Goal: Task Accomplishment & Management: Complete application form

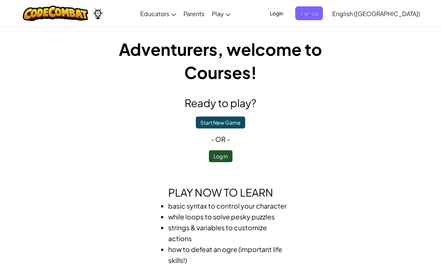
click at [221, 154] on button "Log In" at bounding box center [221, 156] width 24 height 12
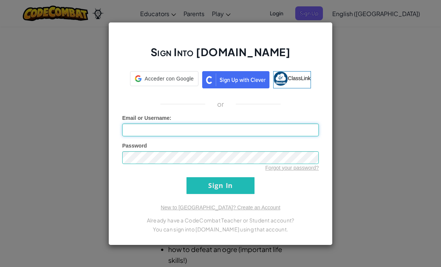
click at [283, 128] on input "Email or Username :" at bounding box center [220, 129] width 197 height 13
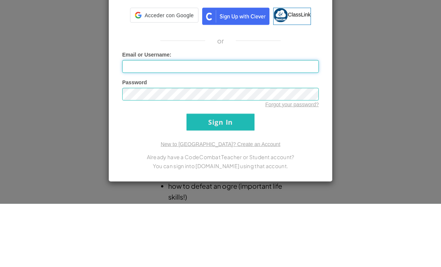
type input "[EMAIL_ADDRESS][DOMAIN_NAME]"
click at [221, 177] on input "Sign In" at bounding box center [221, 185] width 68 height 17
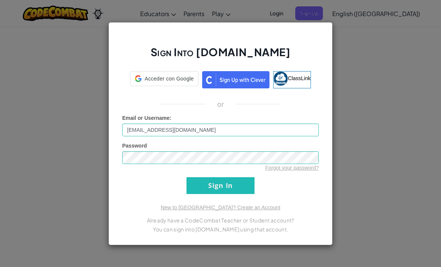
click at [234, 182] on input "Sign In" at bounding box center [221, 185] width 68 height 17
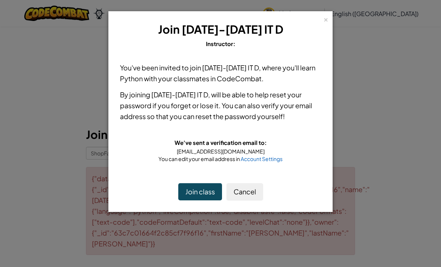
click at [267, 211] on div "× Join [DATE]-[DATE] IT D Instructor: You've been invited to join [DATE]-[DATE]…" at bounding box center [220, 133] width 441 height 267
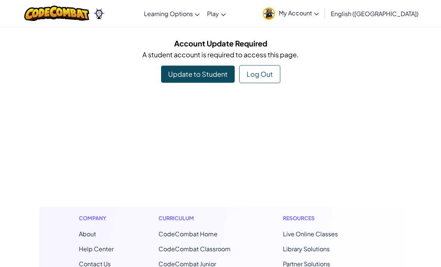
click at [194, 264] on link "CodeCombat Junior" at bounding box center [188, 263] width 58 height 8
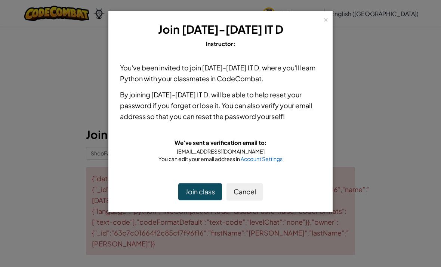
click at [188, 186] on button "Join class" at bounding box center [200, 191] width 44 height 17
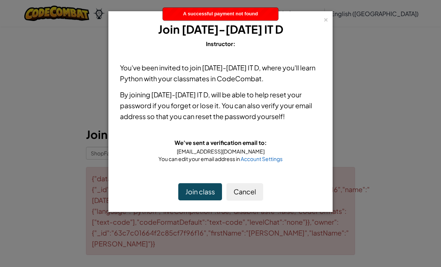
click at [52, 261] on div "× Join [DATE]-[DATE] IT D Instructor: You've been invited to join [DATE]-[DATE]…" at bounding box center [220, 133] width 441 height 267
